Goal: Use online tool/utility: Utilize a website feature to perform a specific function

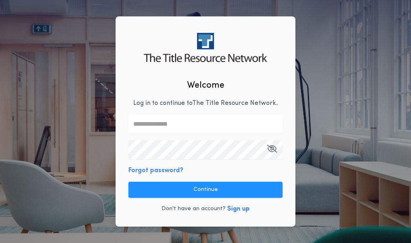
type input "**********"
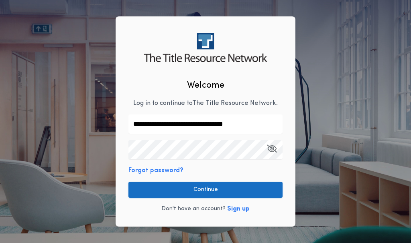
click at [215, 191] on button "Continue" at bounding box center [205, 190] width 154 height 16
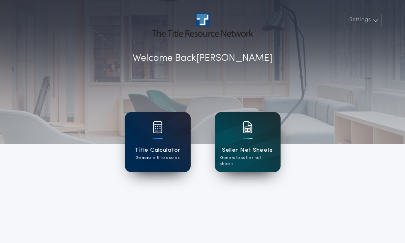
click at [163, 153] on h1 "Title Calculator" at bounding box center [157, 150] width 46 height 9
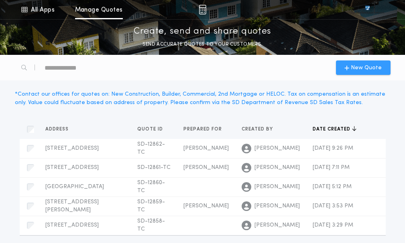
click at [362, 67] on span "New Quote" at bounding box center [365, 68] width 31 height 8
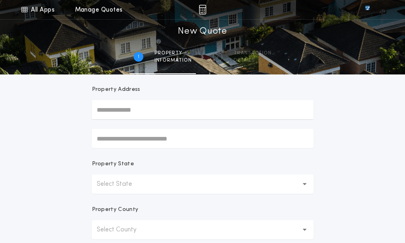
scroll to position [80, 0]
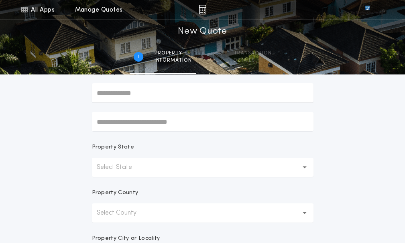
click at [161, 166] on button "Select State" at bounding box center [202, 167] width 221 height 19
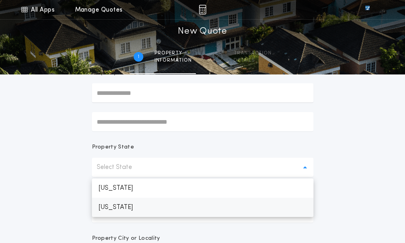
click at [149, 208] on p "[US_STATE]" at bounding box center [202, 207] width 221 height 19
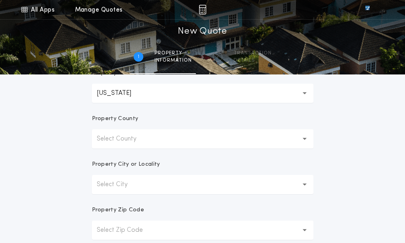
scroll to position [160, 0]
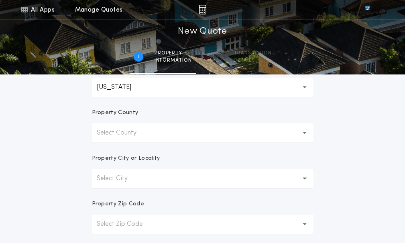
click at [159, 133] on button "Select County" at bounding box center [202, 132] width 221 height 19
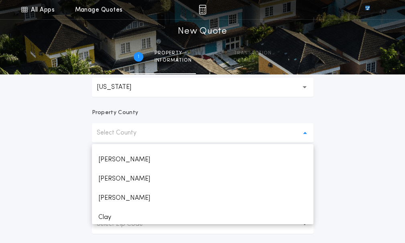
scroll to position [200, 0]
